Goal: Find contact information: Find contact information

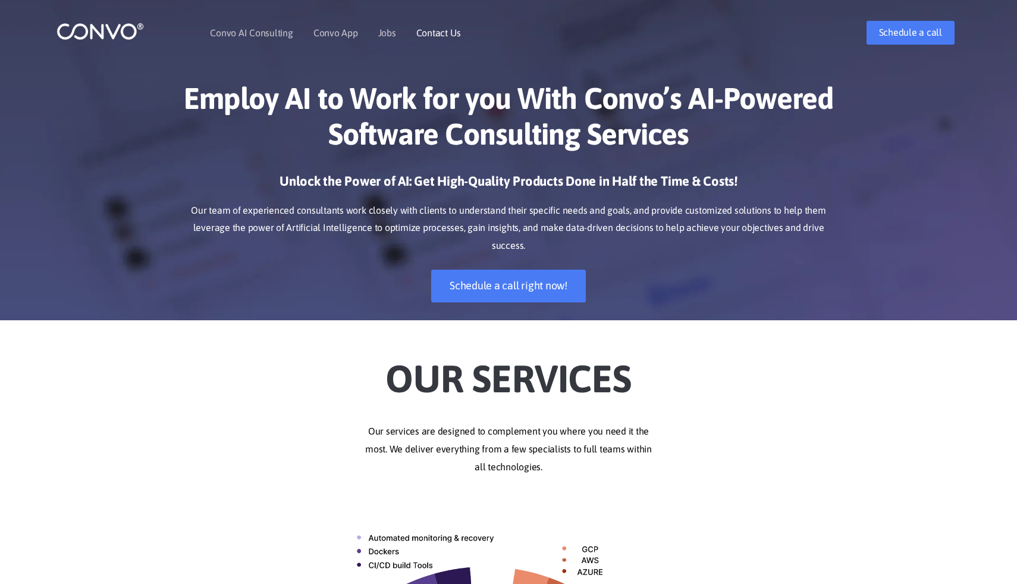
click at [438, 26] on li "Contact Us" at bounding box center [438, 32] width 45 height 51
click at [432, 29] on link "Contact Us" at bounding box center [438, 33] width 45 height 10
